Goal: Use online tool/utility: Utilize a website feature to perform a specific function

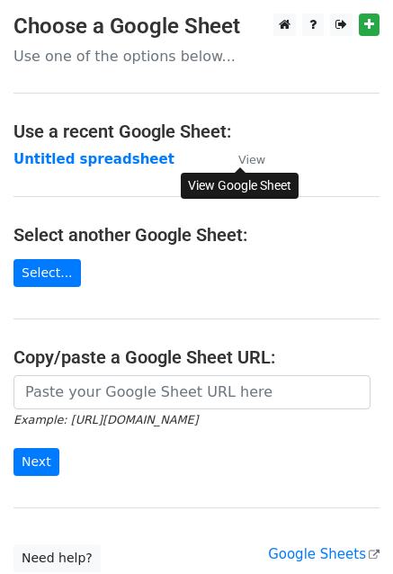
click at [229, 164] on link "View" at bounding box center [242, 159] width 45 height 16
click at [28, 276] on link "Select..." at bounding box center [46, 273] width 67 height 28
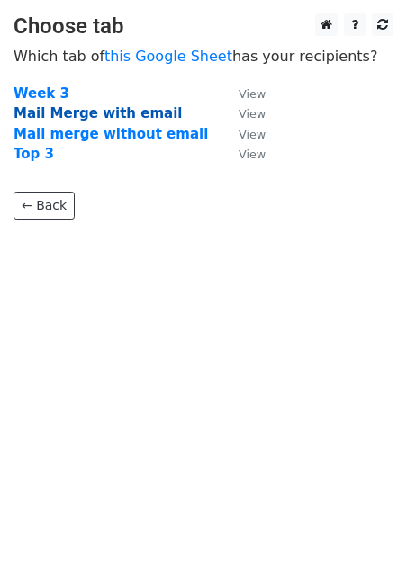
click at [62, 114] on strong "Mail Merge with email" at bounding box center [97, 113] width 168 height 16
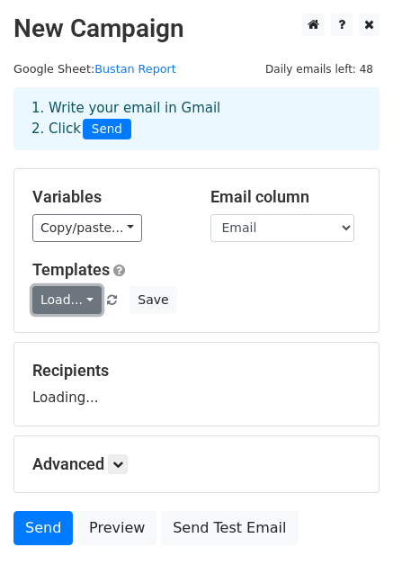
click at [46, 306] on link "Load..." at bounding box center [66, 300] width 69 height 28
click at [76, 337] on link "Test" at bounding box center [104, 340] width 142 height 29
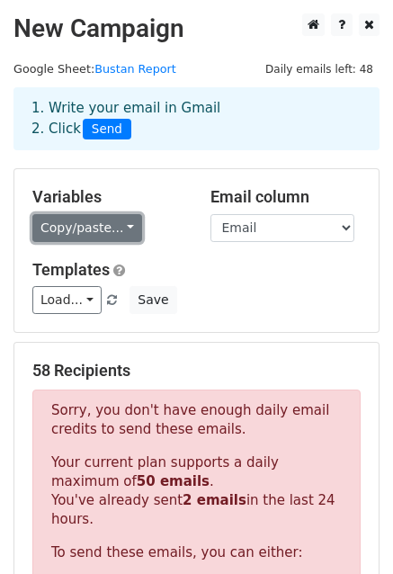
click at [75, 226] on link "Copy/paste..." at bounding box center [87, 228] width 110 height 28
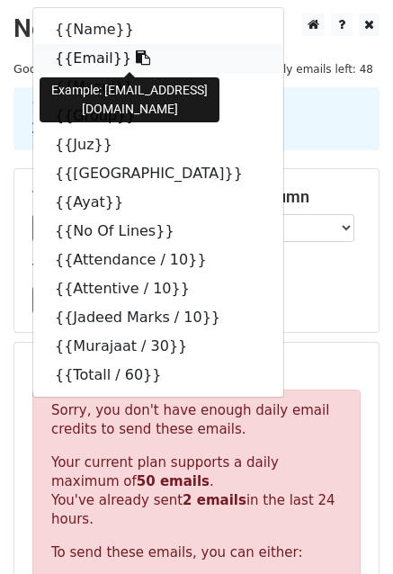
click at [83, 64] on link "{{Email}}" at bounding box center [158, 58] width 250 height 29
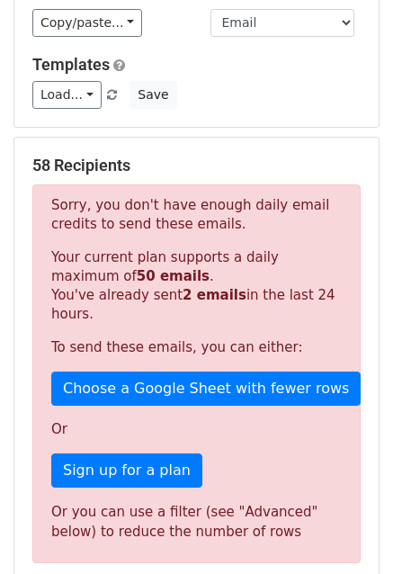
scroll to position [239, 0]
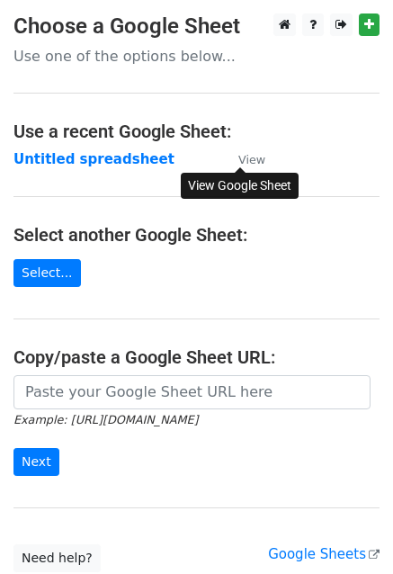
click at [249, 163] on small "View" at bounding box center [251, 159] width 27 height 13
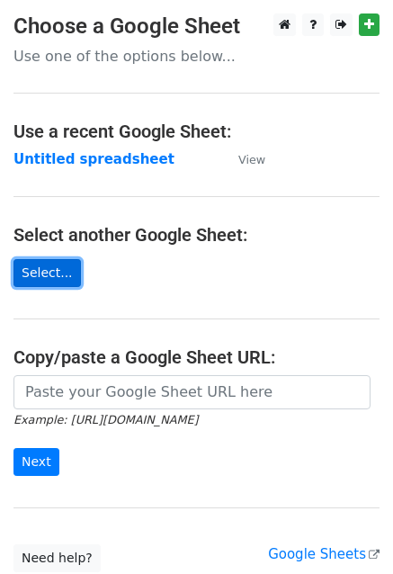
click at [20, 267] on link "Select..." at bounding box center [46, 273] width 67 height 28
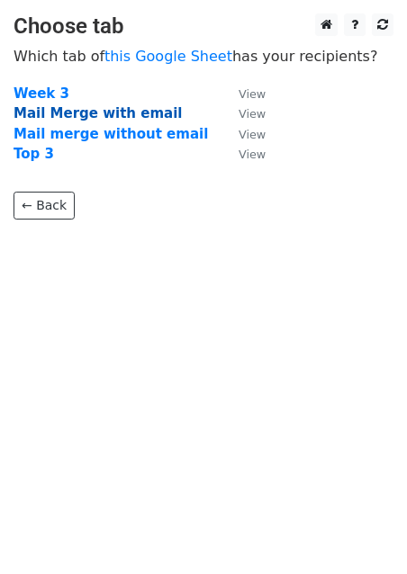
click at [85, 118] on strong "Mail Merge with email" at bounding box center [97, 113] width 168 height 16
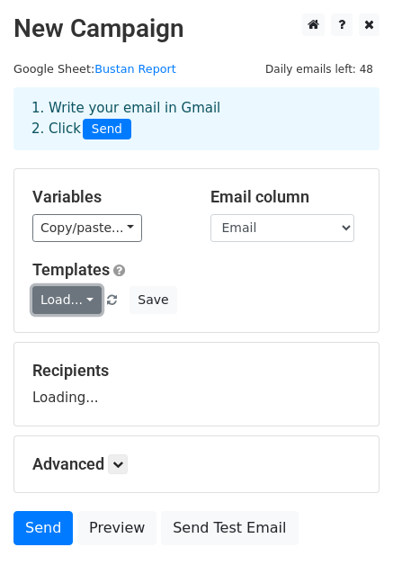
click at [58, 311] on link "Load..." at bounding box center [66, 300] width 69 height 28
click at [66, 346] on link "Test" at bounding box center [104, 340] width 142 height 29
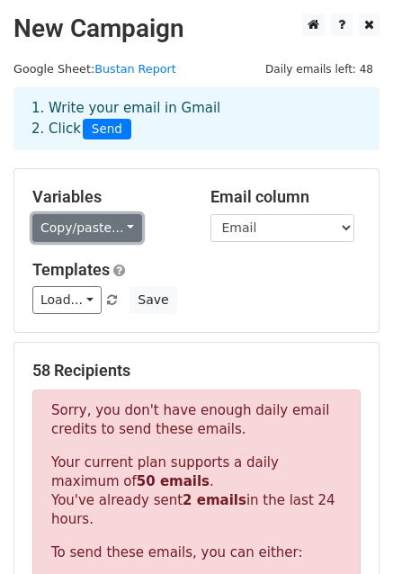
click at [67, 219] on link "Copy/paste..." at bounding box center [87, 228] width 110 height 28
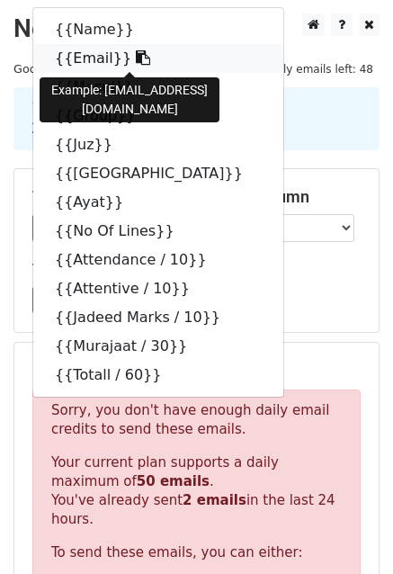
click at [73, 65] on link "{{Email}}" at bounding box center [158, 58] width 250 height 29
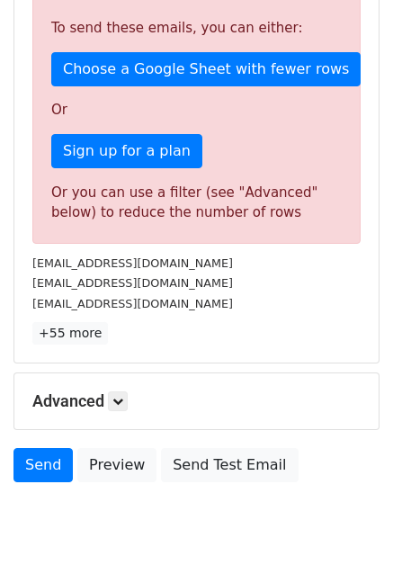
scroll to position [563, 0]
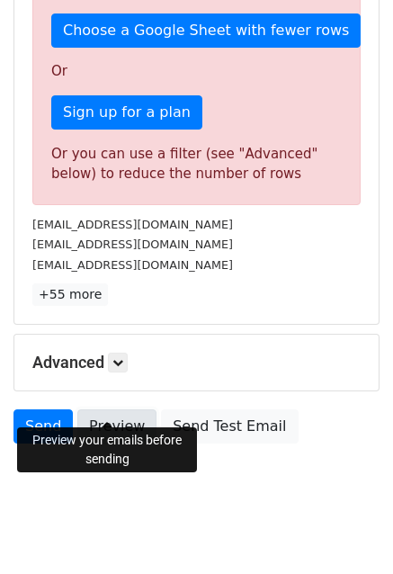
click at [123, 409] on link "Preview" at bounding box center [116, 426] width 79 height 34
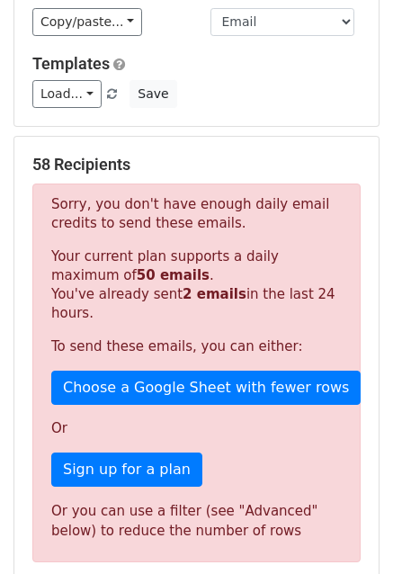
scroll to position [203, 0]
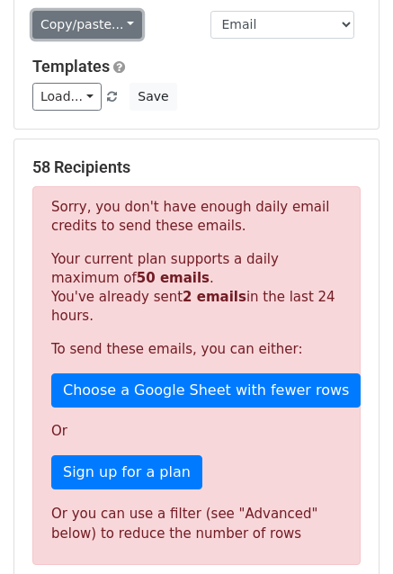
click at [61, 25] on link "Copy/paste..." at bounding box center [87, 25] width 110 height 28
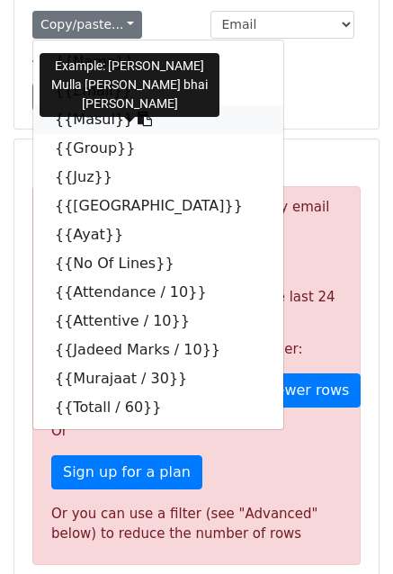
click at [75, 117] on link "{{Masul}}" at bounding box center [158, 119] width 250 height 29
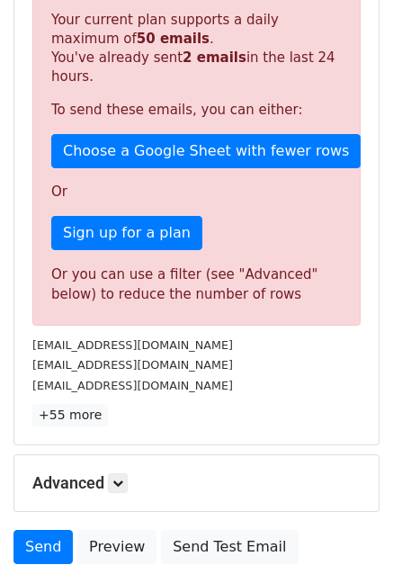
scroll to position [563, 0]
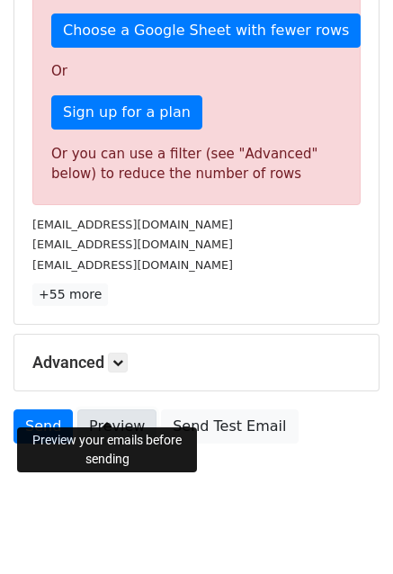
click at [122, 409] on link "Preview" at bounding box center [116, 426] width 79 height 34
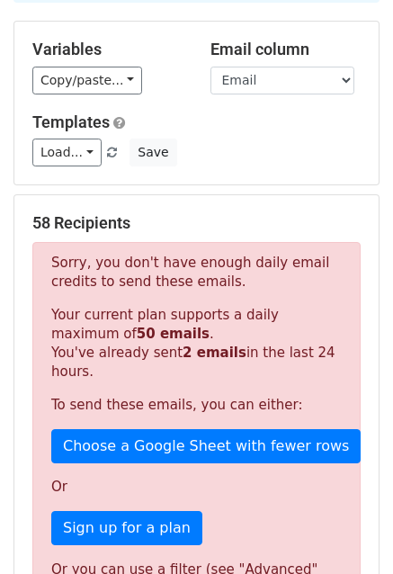
scroll to position [83, 0]
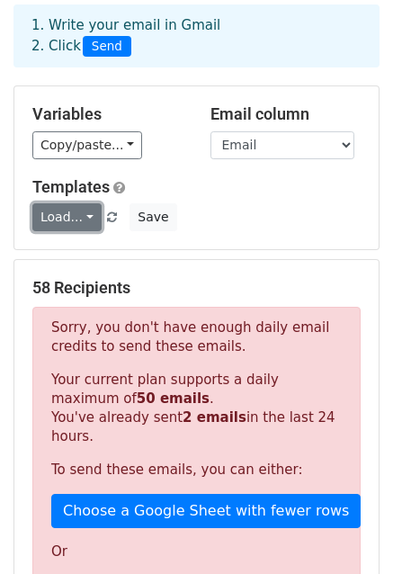
click at [63, 215] on link "Load..." at bounding box center [66, 217] width 69 height 28
click at [65, 254] on link "Test" at bounding box center [104, 257] width 142 height 29
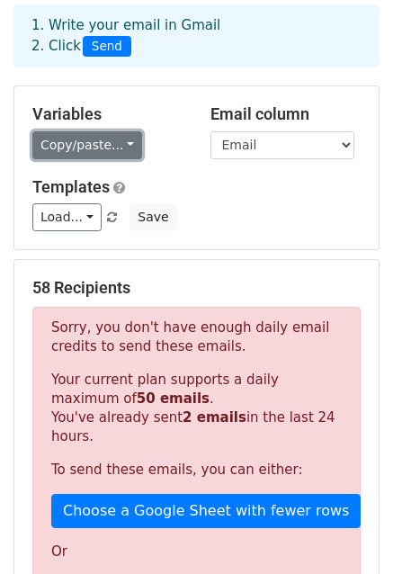
click at [75, 137] on link "Copy/paste..." at bounding box center [87, 145] width 110 height 28
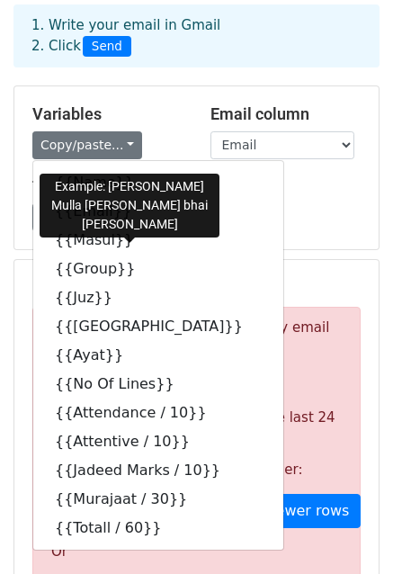
click at [245, 237] on div "Variables Copy/paste... {{Name}} {{Email}} {{Masul}} {{Group}} {{Juz}} {{Surat}…" at bounding box center [196, 167] width 364 height 163
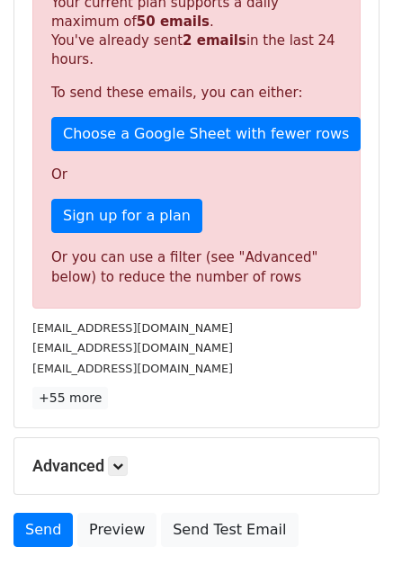
scroll to position [563, 0]
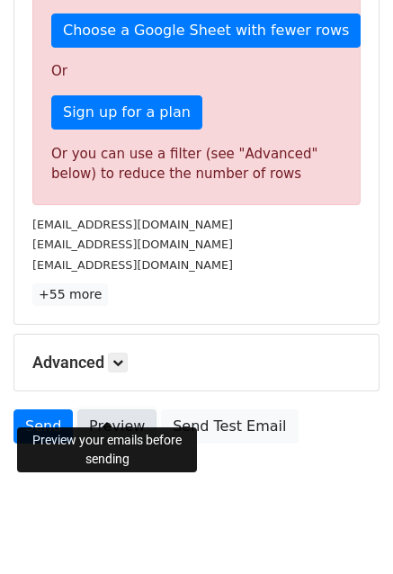
click at [108, 409] on link "Preview" at bounding box center [116, 426] width 79 height 34
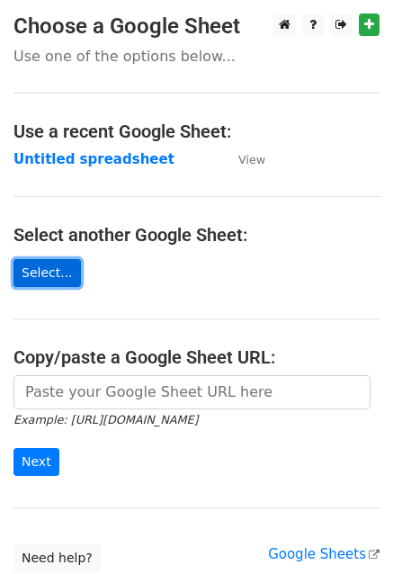
click at [26, 285] on link "Select..." at bounding box center [46, 273] width 67 height 28
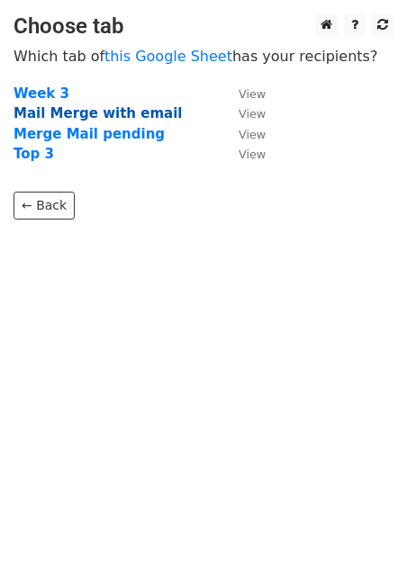
click at [47, 113] on strong "Mail Merge with email" at bounding box center [97, 113] width 168 height 16
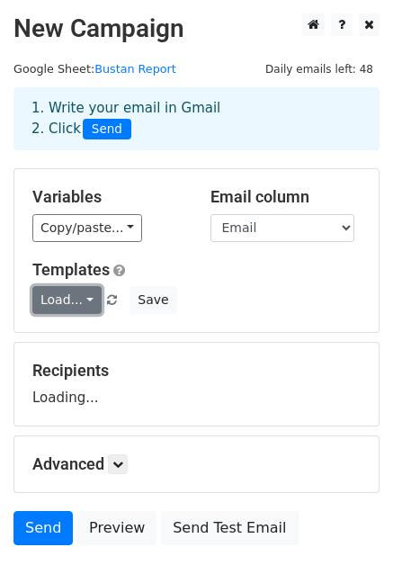
click at [65, 287] on link "Load..." at bounding box center [66, 300] width 69 height 28
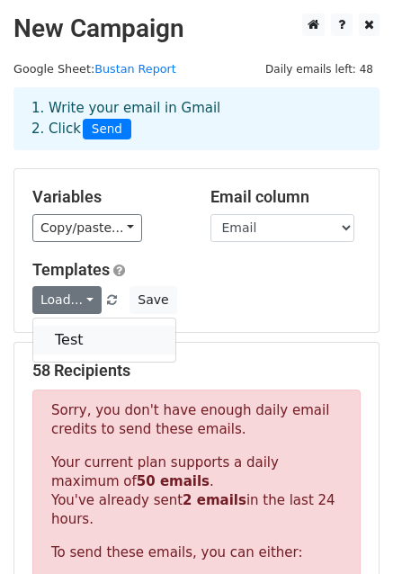
click at [85, 345] on link "Test" at bounding box center [104, 340] width 142 height 29
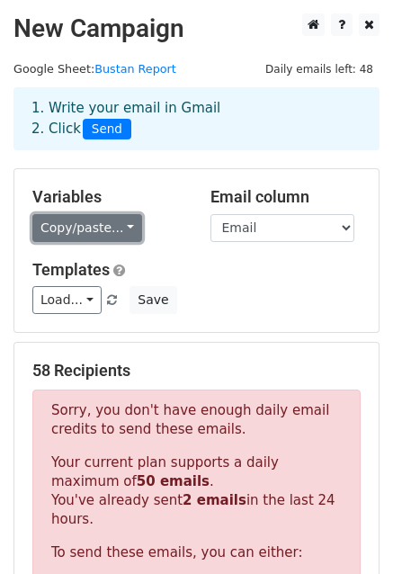
click at [94, 233] on link "Copy/paste..." at bounding box center [87, 228] width 110 height 28
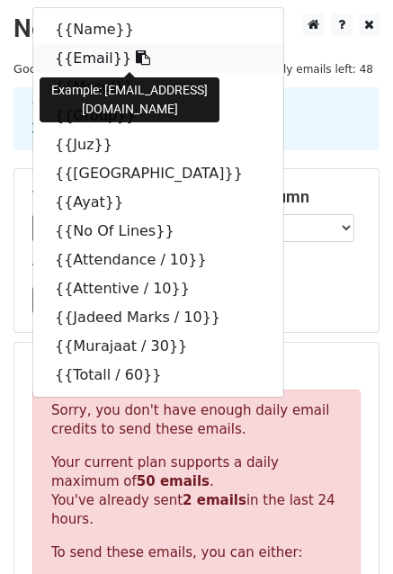
click at [76, 60] on link "{{Email}}" at bounding box center [158, 58] width 250 height 29
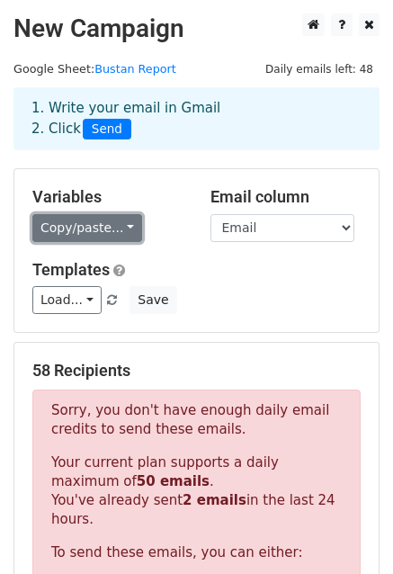
click at [88, 230] on link "Copy/paste..." at bounding box center [87, 228] width 110 height 28
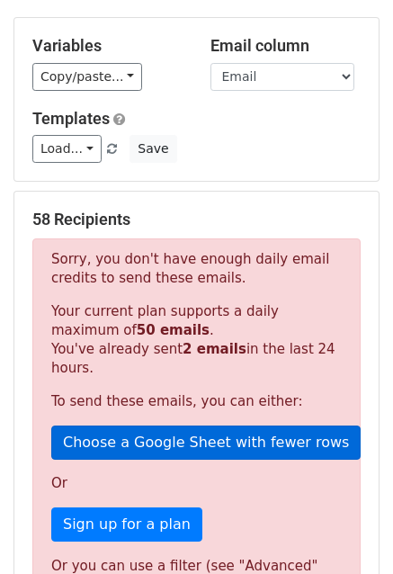
scroll to position [239, 0]
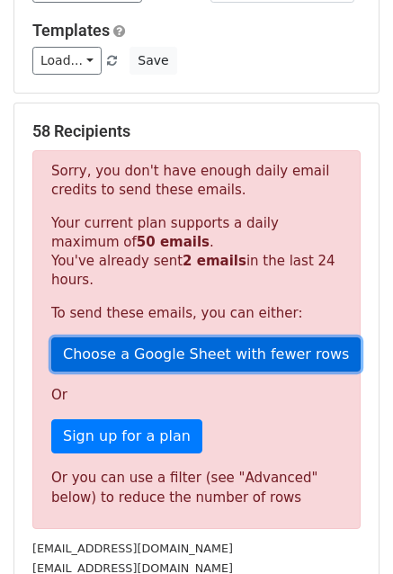
click at [147, 346] on link "Choose a Google Sheet with fewer rows" at bounding box center [206, 354] width 310 height 34
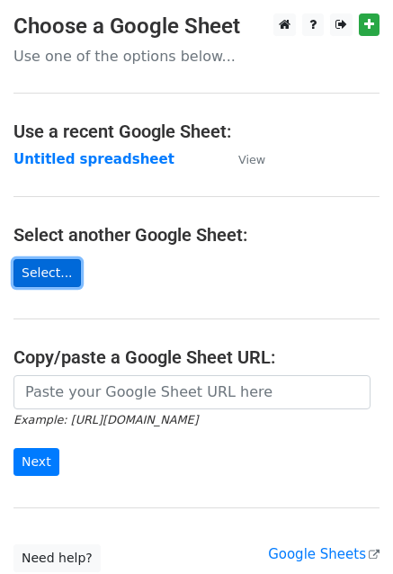
click at [50, 266] on link "Select..." at bounding box center [46, 273] width 67 height 28
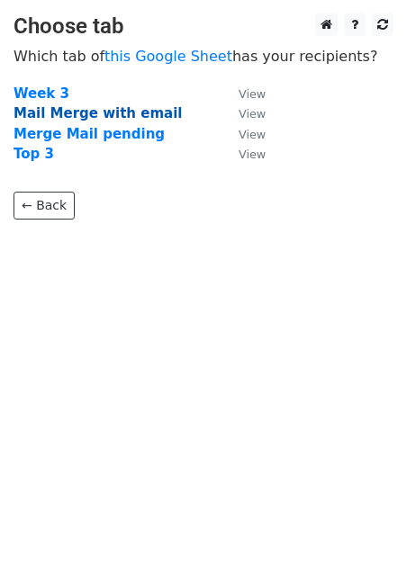
click at [119, 111] on strong "Mail Merge with email" at bounding box center [97, 113] width 168 height 16
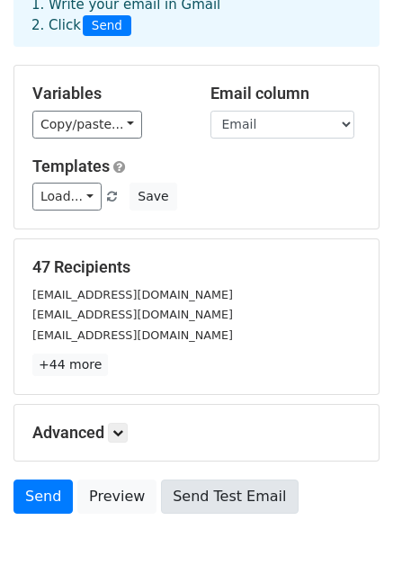
scroll to position [194, 0]
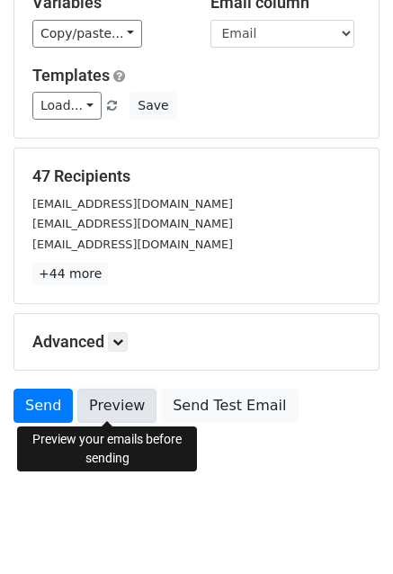
click at [102, 406] on link "Preview" at bounding box center [116, 406] width 79 height 34
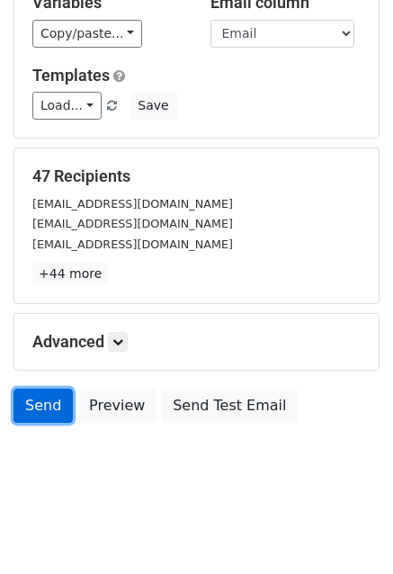
click at [37, 395] on link "Send" at bounding box center [42, 406] width 59 height 34
